Goal: Task Accomplishment & Management: Manage account settings

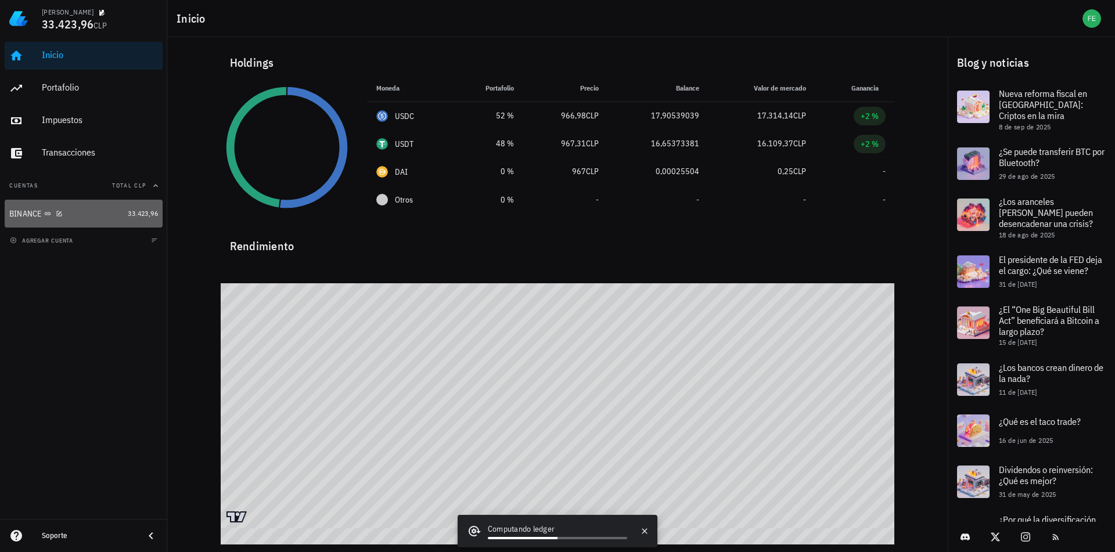
click at [124, 214] on link "BINANCE 33.423,96" at bounding box center [84, 214] width 158 height 28
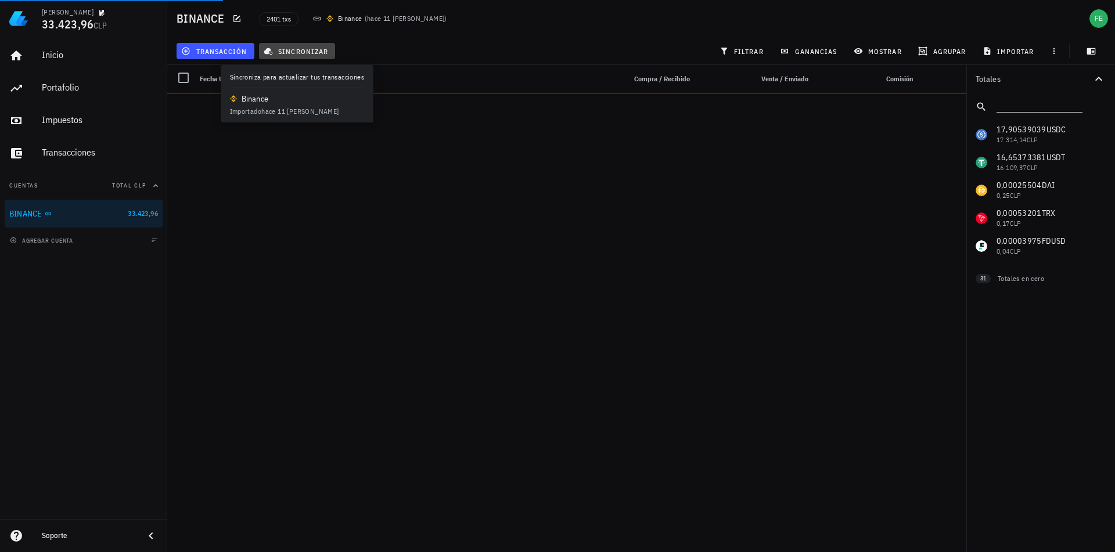
click at [300, 51] on span "sincronizar" at bounding box center [297, 50] width 62 height 9
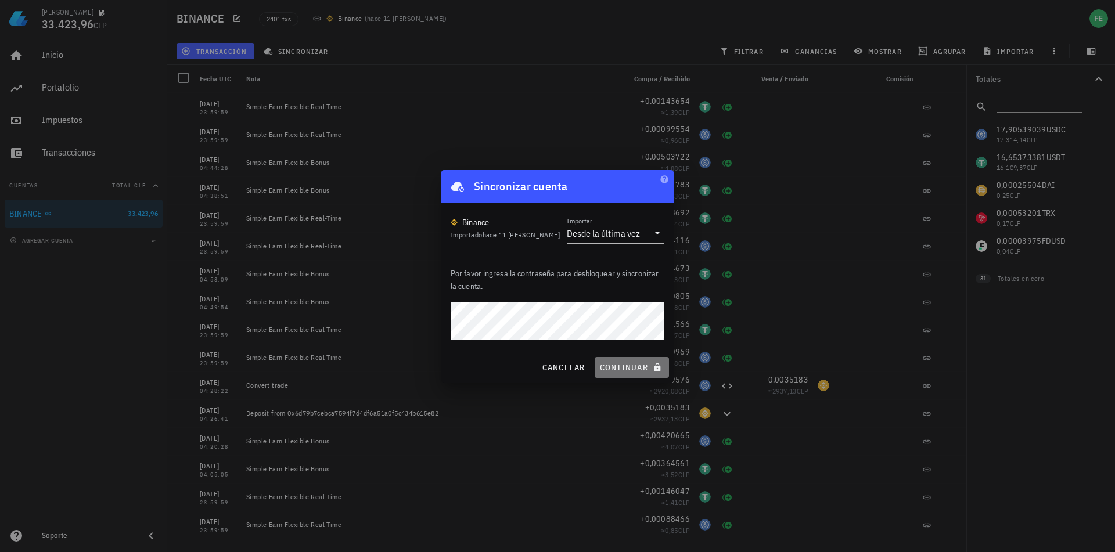
click at [627, 361] on button "continuar" at bounding box center [632, 367] width 74 height 21
